Goal: Share content

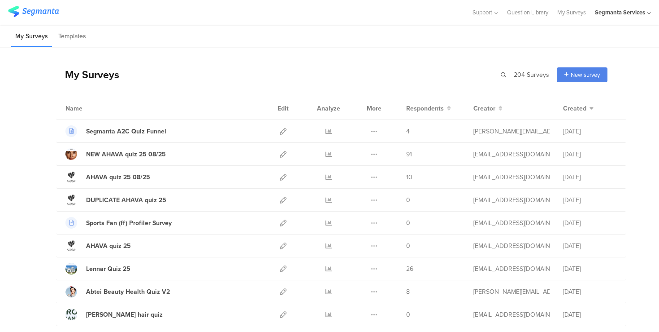
click at [630, 14] on div "Segmanta Services" at bounding box center [620, 12] width 50 height 9
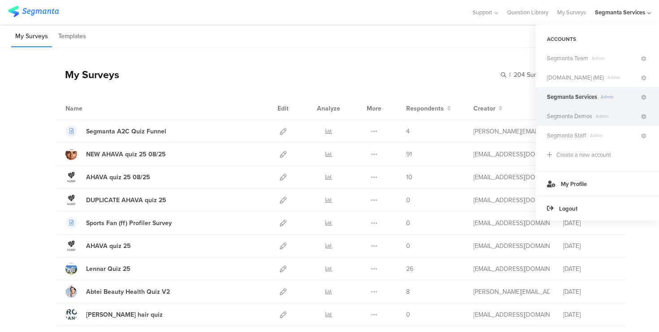
click at [572, 115] on span "Segmanta Demos" at bounding box center [569, 116] width 45 height 9
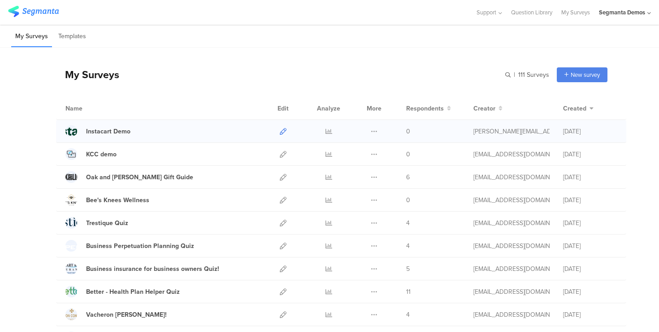
click at [283, 132] on icon at bounding box center [283, 131] width 7 height 7
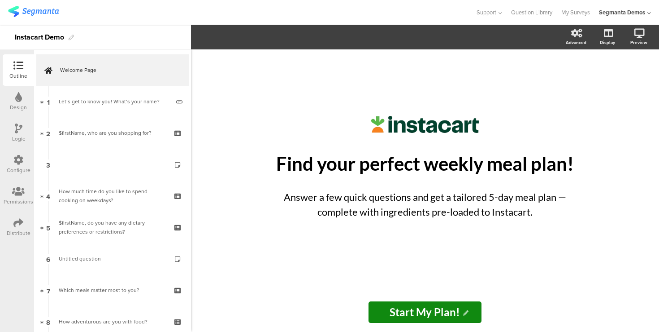
click at [17, 223] on icon at bounding box center [18, 223] width 10 height 10
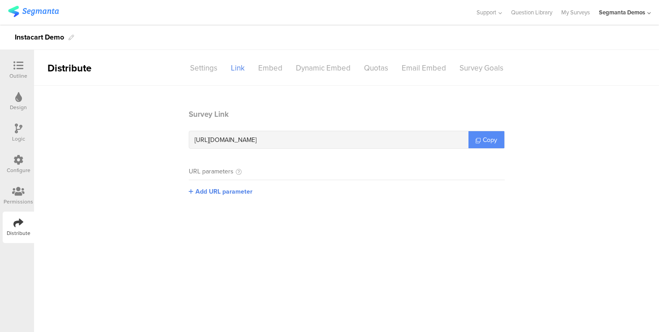
click at [489, 140] on span "Copy" at bounding box center [490, 139] width 14 height 9
